Goal: Transaction & Acquisition: Subscribe to service/newsletter

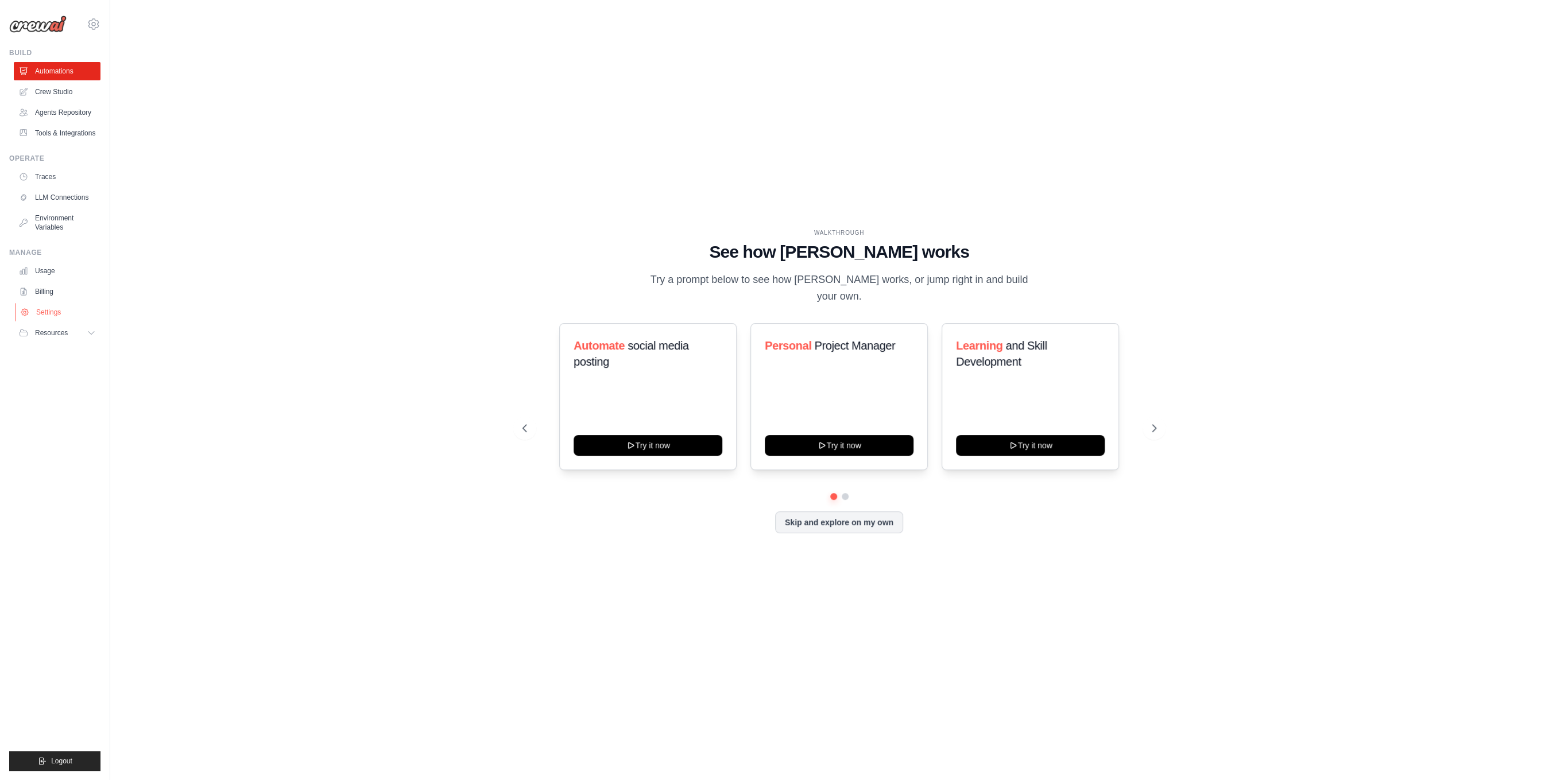
click at [43, 318] on link "Settings" at bounding box center [58, 312] width 86 height 18
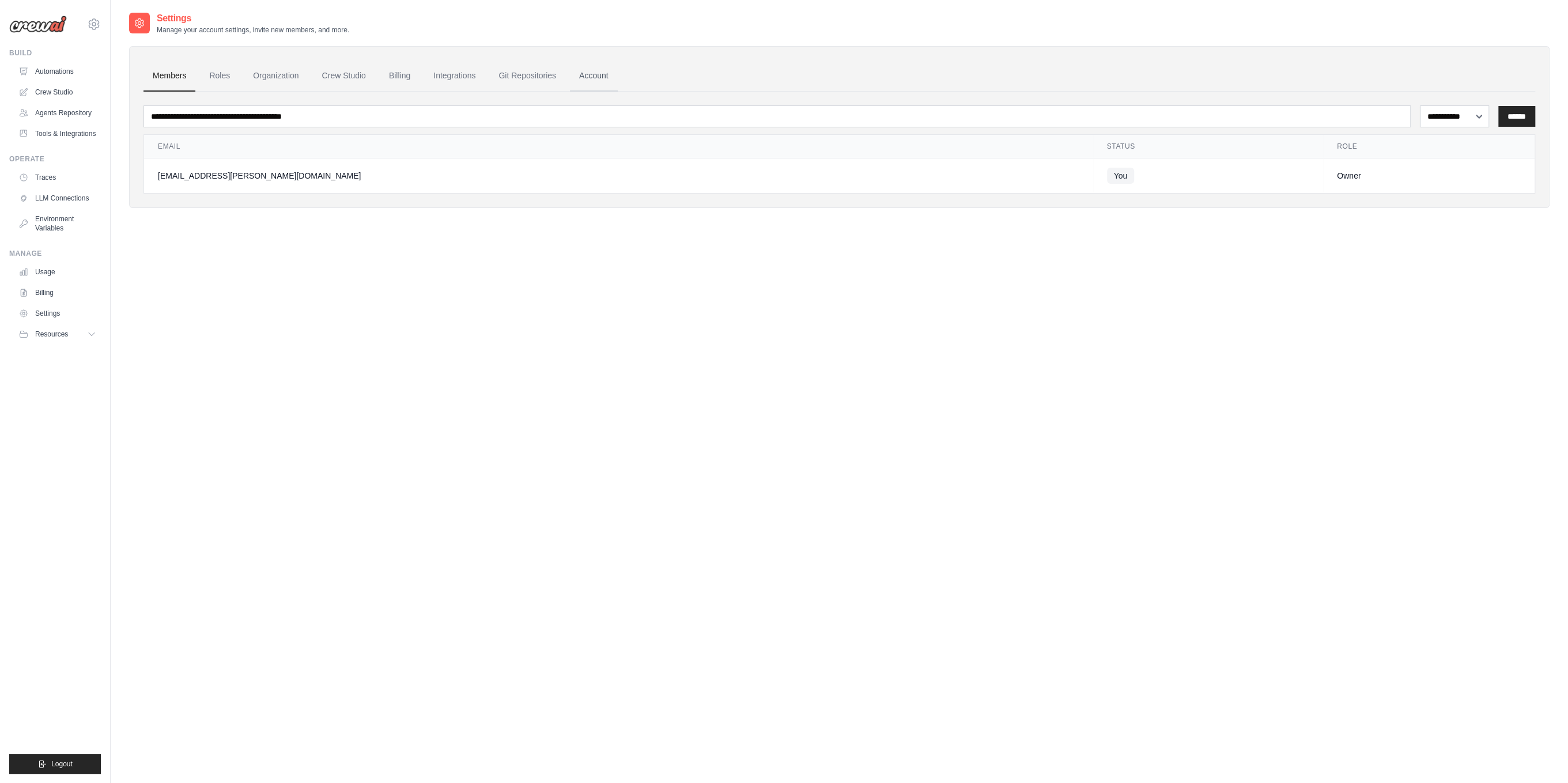
click at [587, 76] on link "Account" at bounding box center [594, 77] width 48 height 31
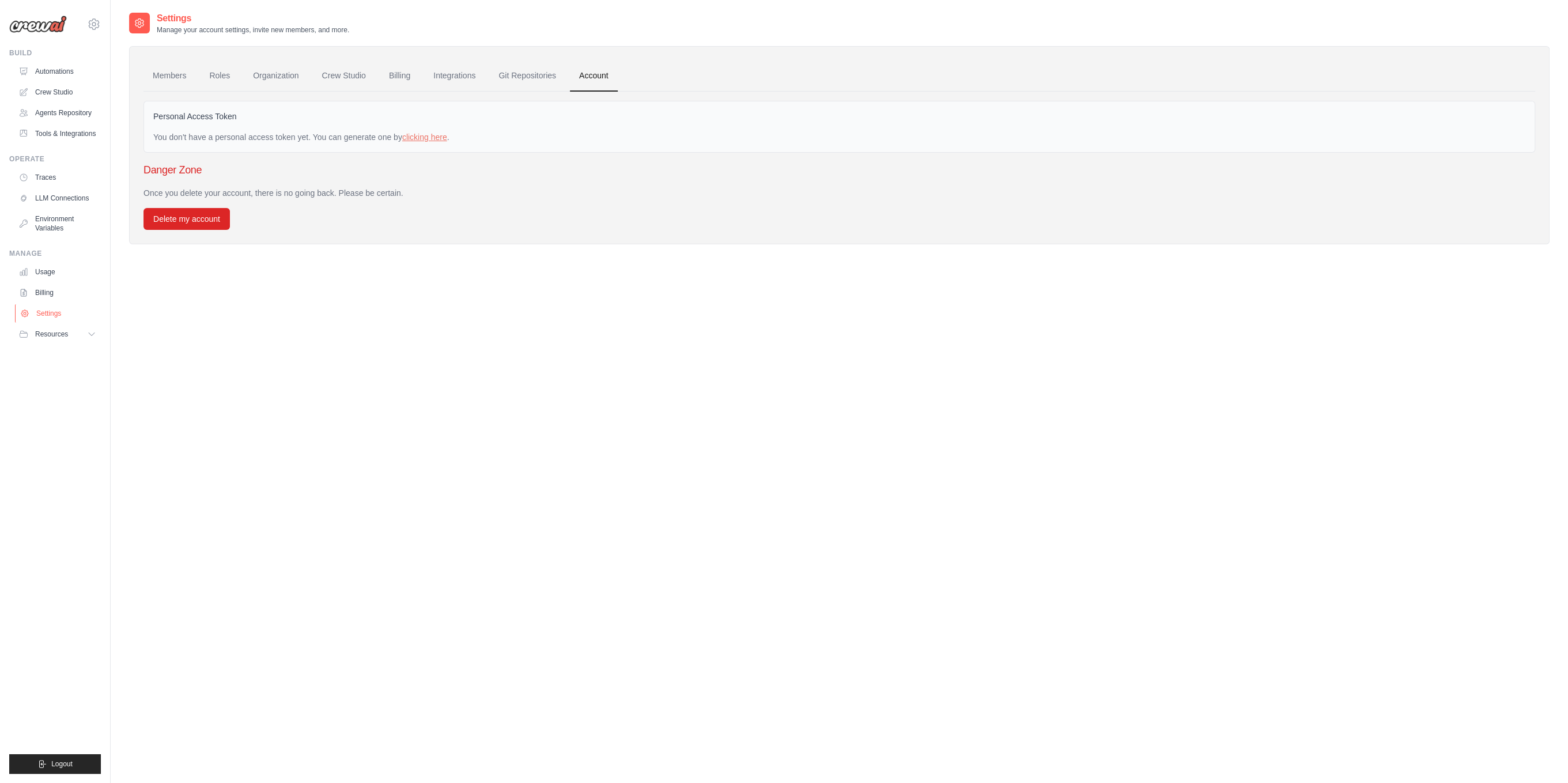
click at [54, 313] on link "Settings" at bounding box center [58, 314] width 87 height 18
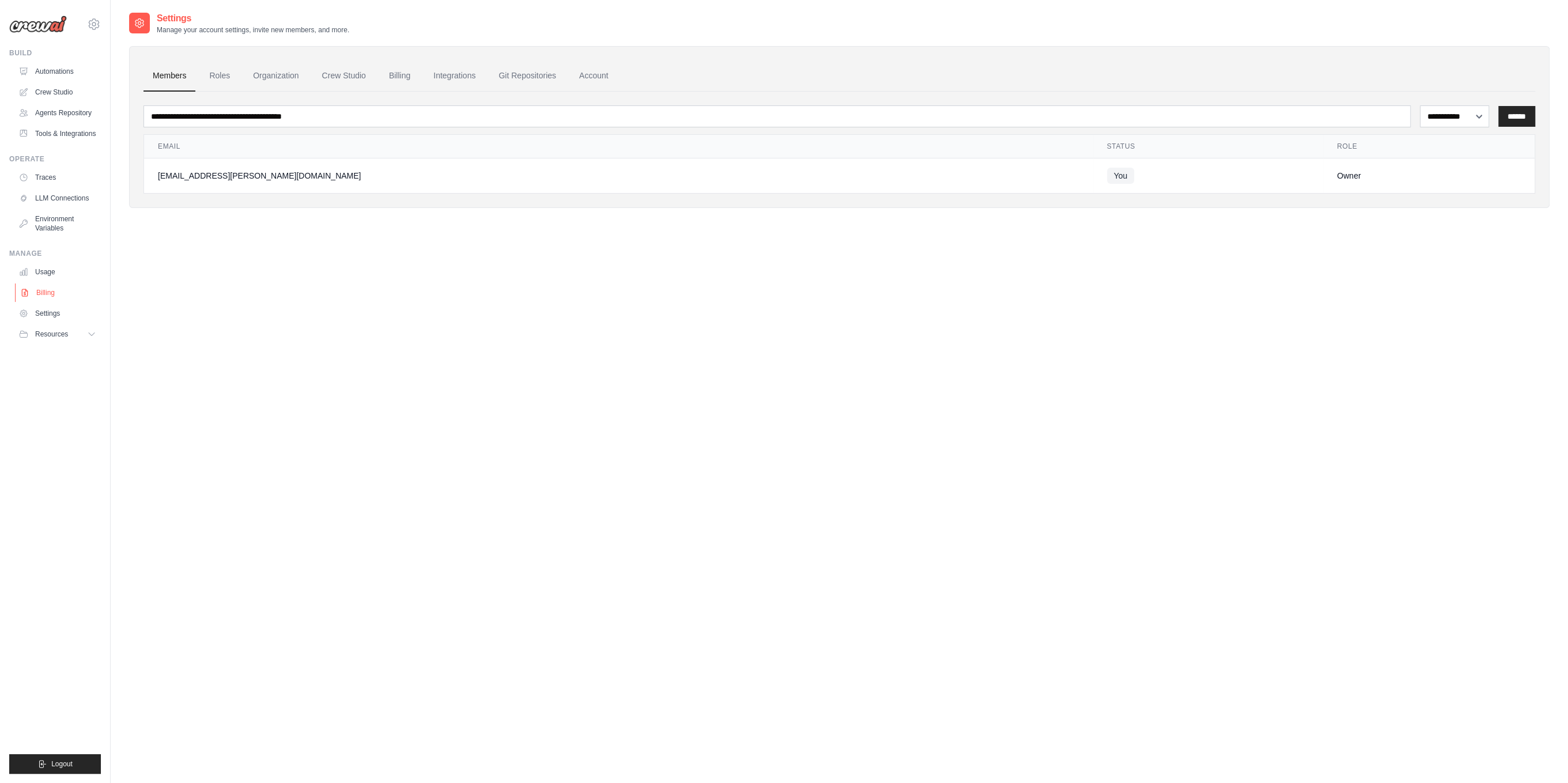
click at [50, 296] on link "Billing" at bounding box center [58, 292] width 87 height 18
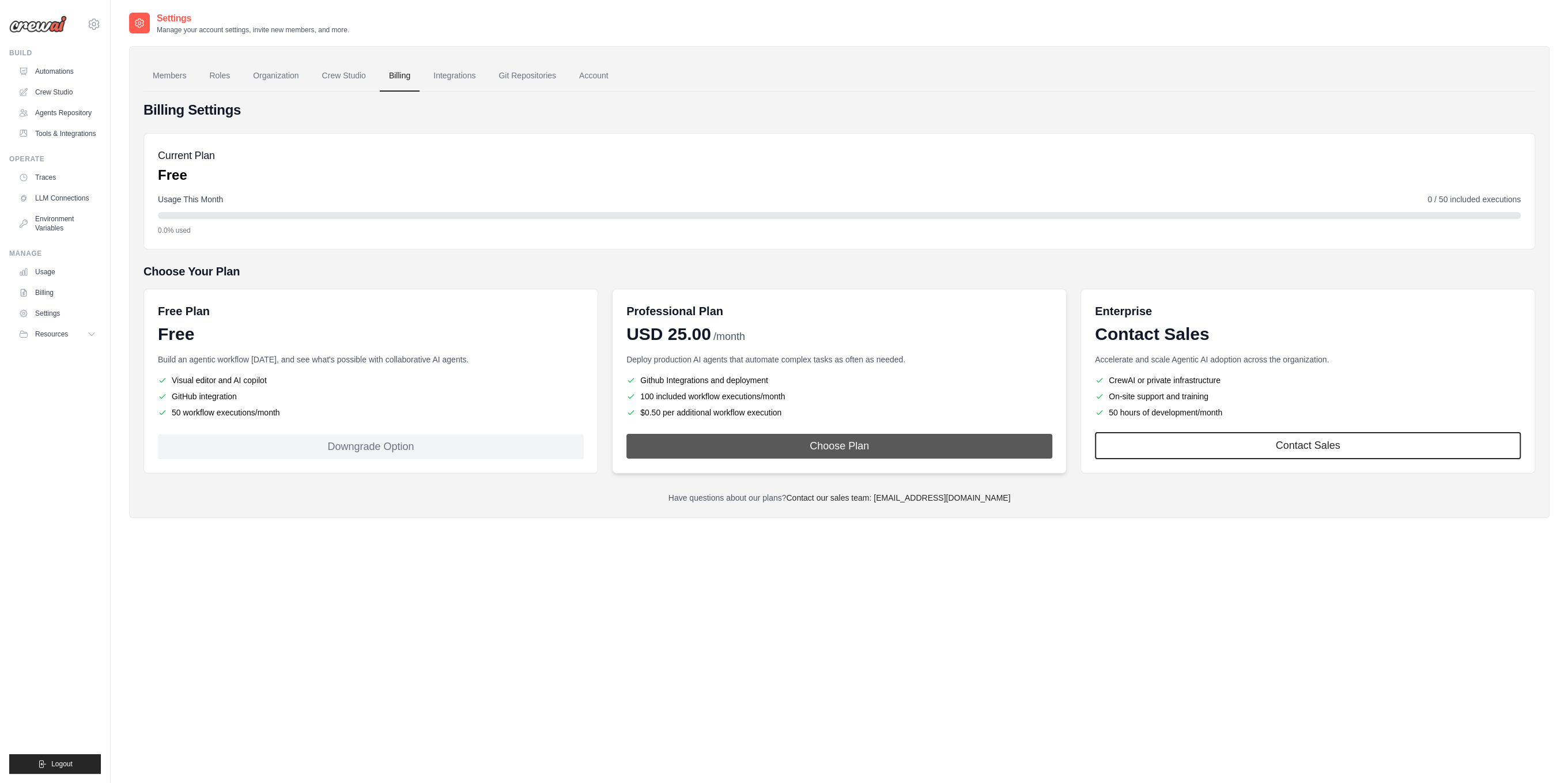
click at [830, 448] on button "Choose Plan" at bounding box center [839, 446] width 426 height 25
